Goal: Information Seeking & Learning: Learn about a topic

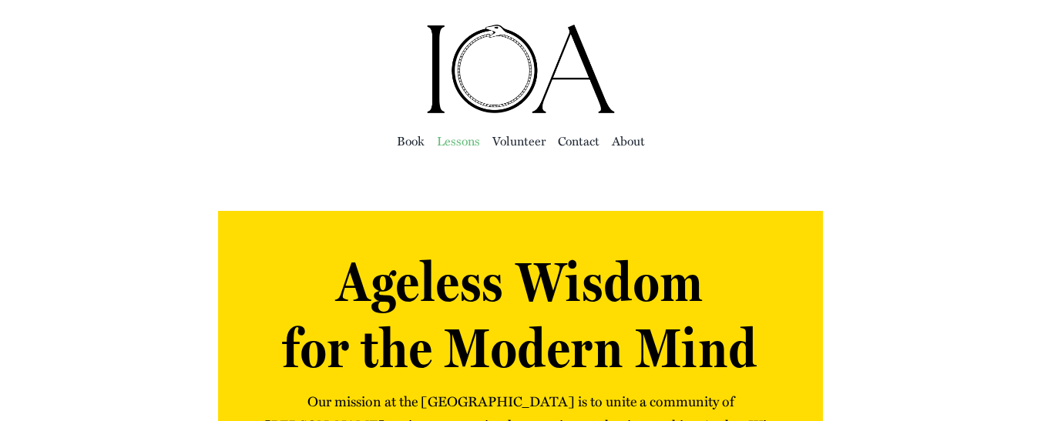
click at [453, 139] on span "Lessons" at bounding box center [458, 141] width 43 height 22
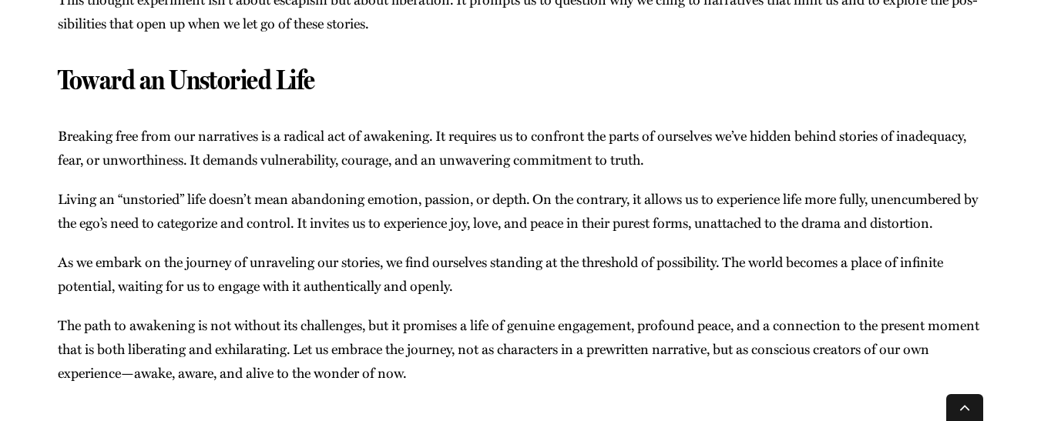
scroll to position [2065, 0]
